Goal: Task Accomplishment & Management: Use online tool/utility

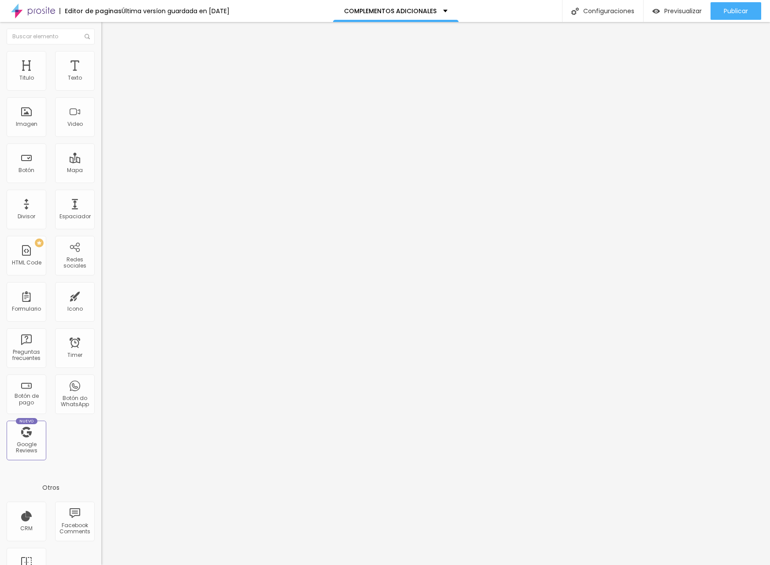
click at [109, 61] on span "Estilo" at bounding box center [116, 56] width 14 height 7
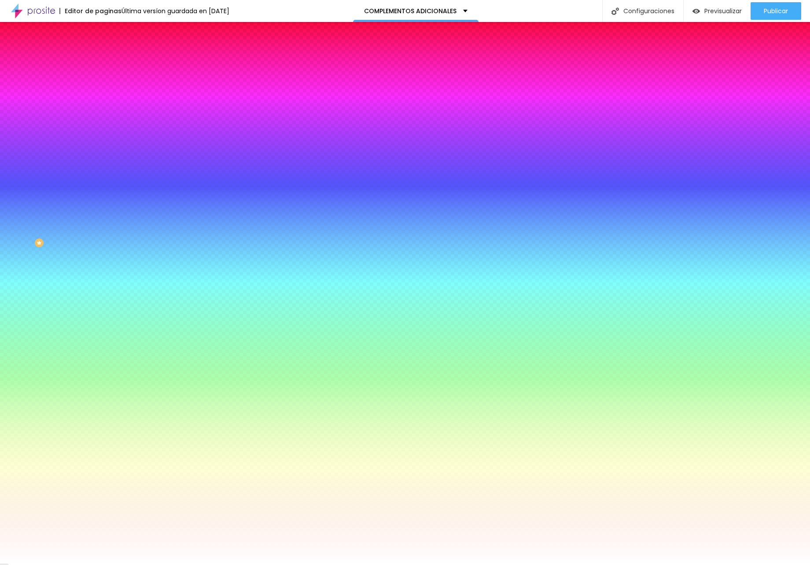
click at [101, 92] on span "Ninguno" at bounding box center [112, 87] width 23 height 7
click at [101, 105] on span "Parallax" at bounding box center [112, 101] width 22 height 7
click at [101, 120] on div at bounding box center [151, 120] width 101 height 0
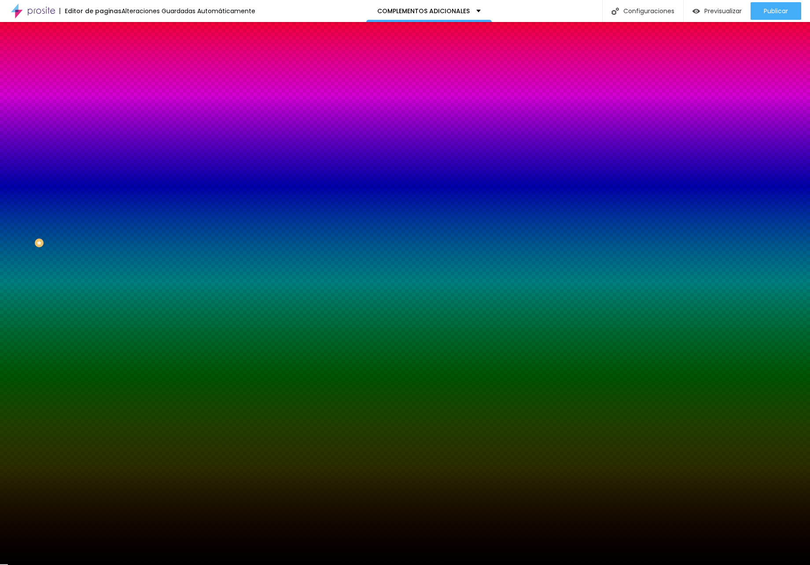
type input "#000000"
drag, startPoint x: 52, startPoint y: 237, endPoint x: -13, endPoint y: 291, distance: 83.9
click at [0, 291] on html "Editor de paginas Alteraciones Guardadas Automáticamente COMPLEMENTOS ADICIONAL…" at bounding box center [405, 282] width 810 height 565
click at [105, 117] on icon "button" at bounding box center [108, 114] width 6 height 6
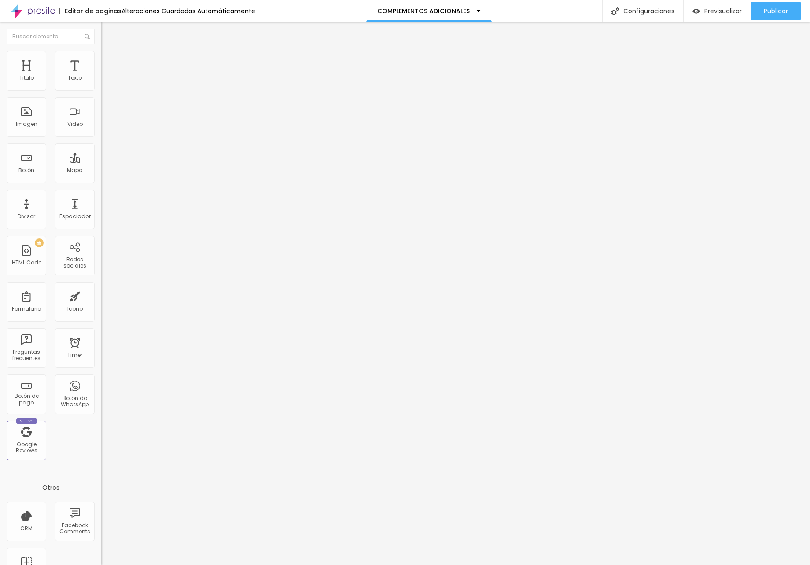
click at [101, 76] on span "Cambiar image" at bounding box center [125, 71] width 49 height 7
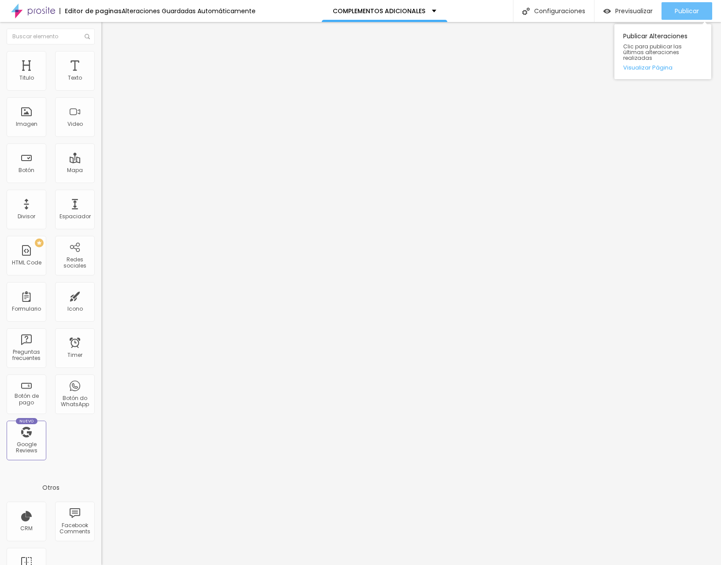
click at [683, 8] on span "Publicar" at bounding box center [686, 10] width 24 height 7
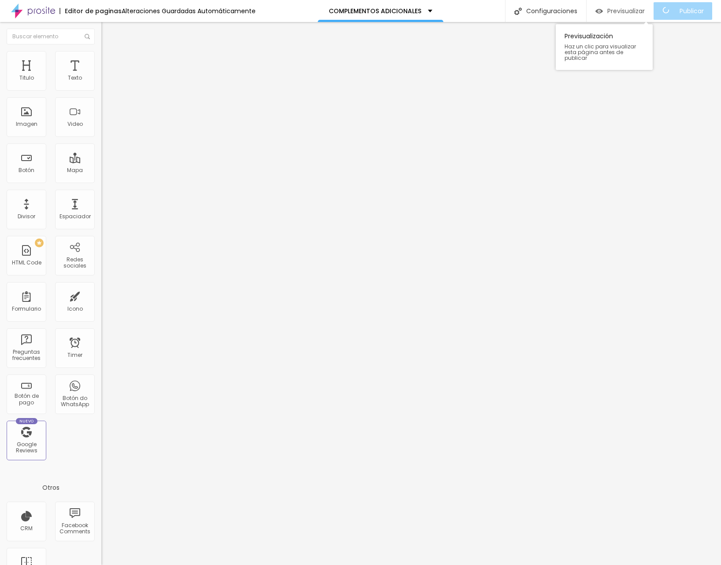
click at [619, 11] on span "Previsualizar" at bounding box center [625, 10] width 37 height 7
